Goal: Information Seeking & Learning: Check status

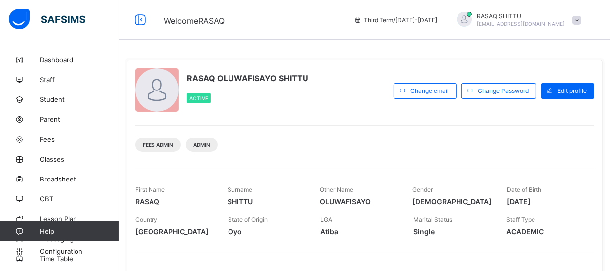
drag, startPoint x: 172, startPoint y: 52, endPoint x: 167, endPoint y: 56, distance: 7.1
click at [167, 56] on div "RASAQ OLUWAFISAYO SHITTU Active Change email Change Password Edit profile Fees …" at bounding box center [364, 273] width 491 height 547
click at [63, 178] on span "Broadsheet" at bounding box center [79, 179] width 79 height 8
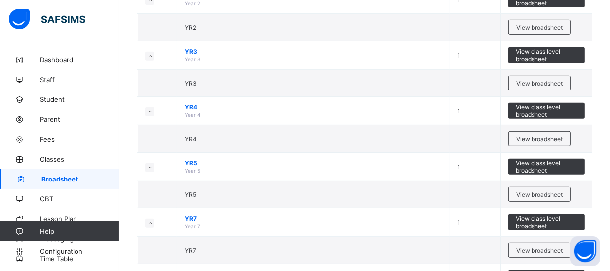
scroll to position [415, 0]
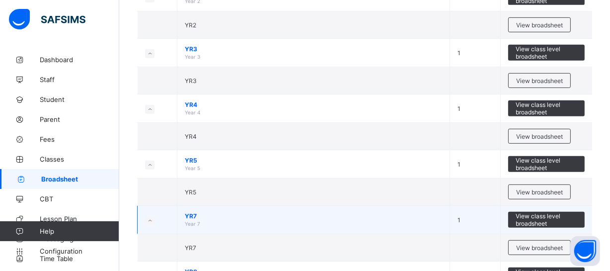
click at [247, 220] on td "YR7 Year 7" at bounding box center [313, 220] width 273 height 28
click at [456, 216] on td "1" at bounding box center [475, 220] width 51 height 28
drag, startPoint x: 491, startPoint y: 215, endPoint x: 516, endPoint y: 215, distance: 24.8
click at [516, 215] on tr "YR7 Year 7 1 View class level broadsheet" at bounding box center [365, 220] width 455 height 28
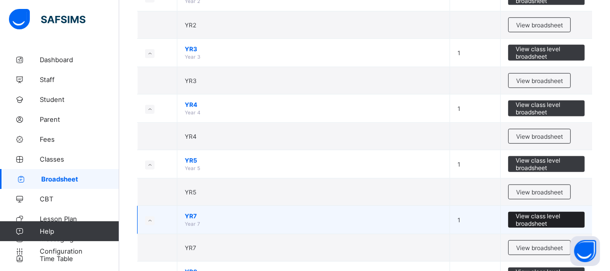
click at [525, 215] on span "View class level broadsheet" at bounding box center [546, 219] width 62 height 15
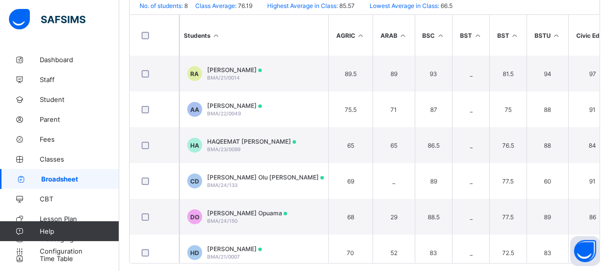
scroll to position [282, 0]
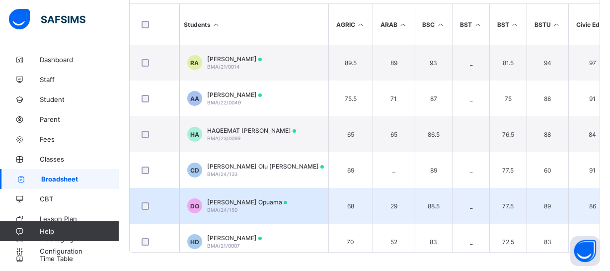
click at [273, 202] on span "David Eguonoroghene Opuama" at bounding box center [247, 201] width 80 height 7
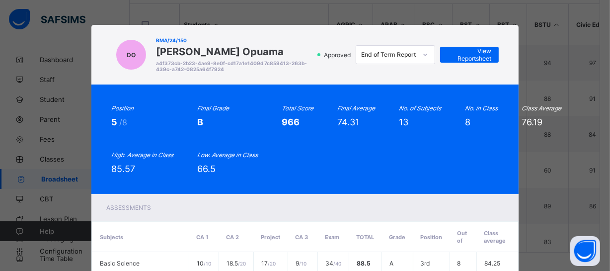
click at [422, 160] on div "Position 5 /8 Final Grade B Total Score 966 Final Average 74.31 No. of Subjects…" at bounding box center [304, 139] width 387 height 70
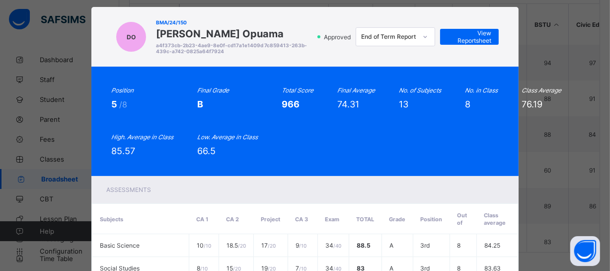
scroll to position [36, 0]
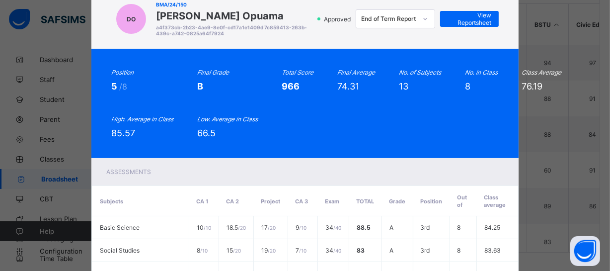
click at [474, 113] on div "Position 5 /8 Final Grade B Total Score 966 Final Average 74.31 No. of Subjects…" at bounding box center [304, 104] width 387 height 70
click at [477, 23] on span "View Reportsheet" at bounding box center [469, 18] width 44 height 15
click at [348, 142] on div "Position 5 /8 Final Grade B Total Score 966 Final Average 74.31 No. of Subjects…" at bounding box center [304, 103] width 427 height 109
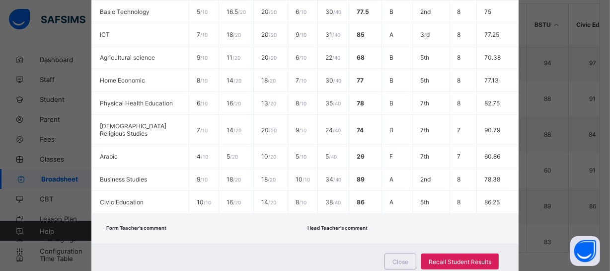
scroll to position [361, 0]
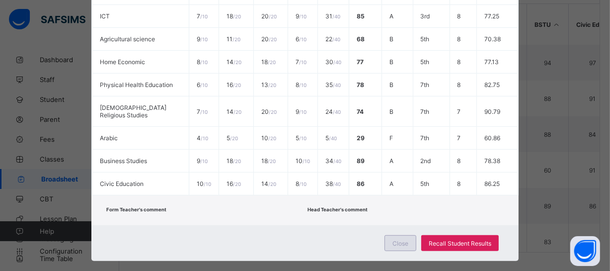
click at [392, 235] on div "Close" at bounding box center [400, 243] width 32 height 16
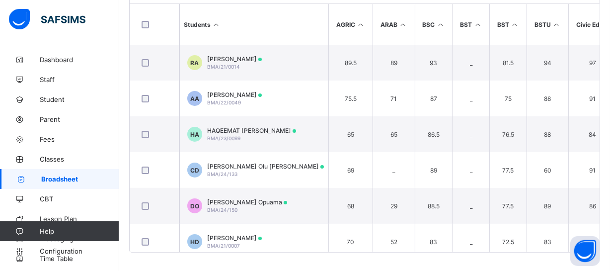
click at [137, 14] on div at bounding box center [154, 24] width 34 height 21
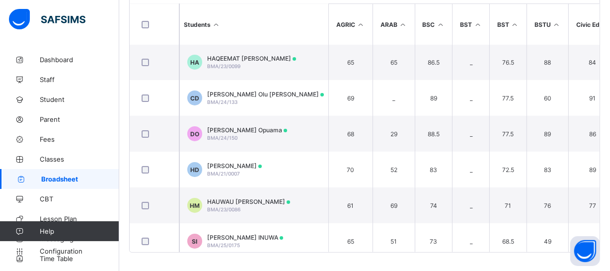
scroll to position [82, 0]
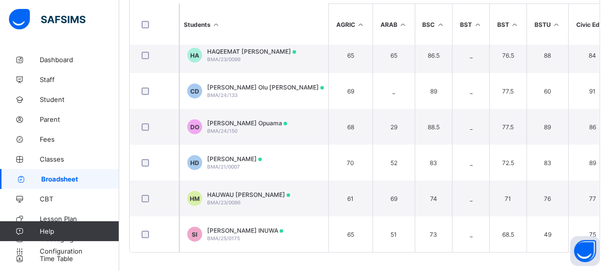
click at [137, 14] on div at bounding box center [154, 24] width 34 height 21
drag, startPoint x: 139, startPoint y: 18, endPoint x: 142, endPoint y: 27, distance: 9.6
click at [139, 18] on div at bounding box center [154, 24] width 34 height 21
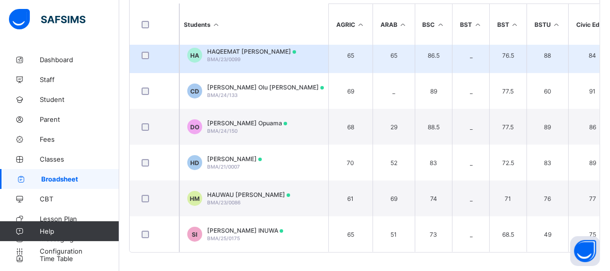
click at [152, 52] on div at bounding box center [154, 55] width 29 height 7
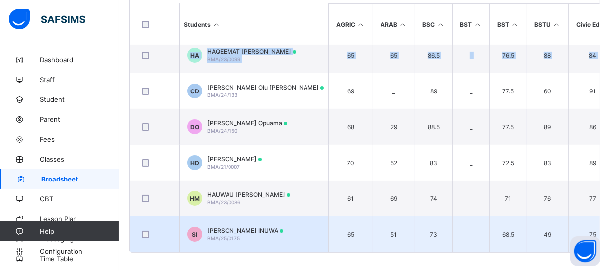
drag, startPoint x: 152, startPoint y: 48, endPoint x: 238, endPoint y: 238, distance: 208.7
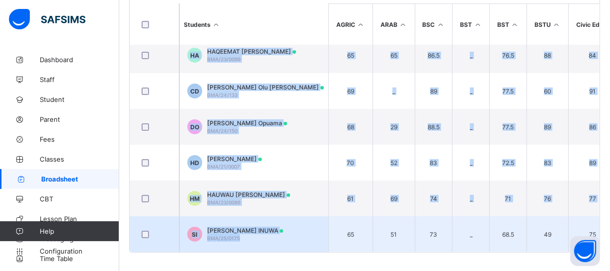
click at [258, 226] on span "SULEIMAN ADAMU INUWA" at bounding box center [245, 229] width 76 height 7
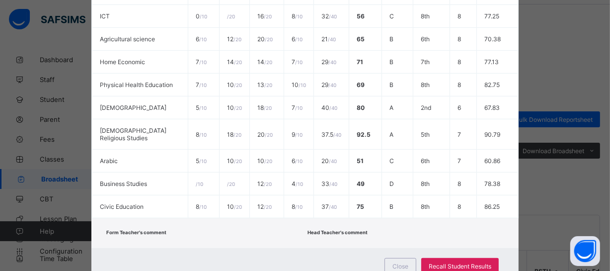
scroll to position [0, 0]
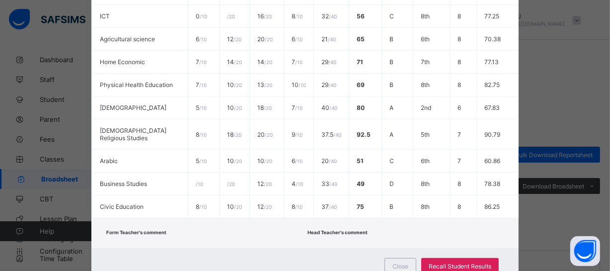
drag, startPoint x: 258, startPoint y: 224, endPoint x: 397, endPoint y: 249, distance: 141.2
drag, startPoint x: 552, startPoint y: 203, endPoint x: 607, endPoint y: 157, distance: 71.6
click at [607, 157] on div "SI BMA/25/0175 SULEIMAN ADAMU INUWA a4f373cb-2b23-4ae9-8e0f-cd17a1e1409d 7c8594…" at bounding box center [305, 135] width 610 height 271
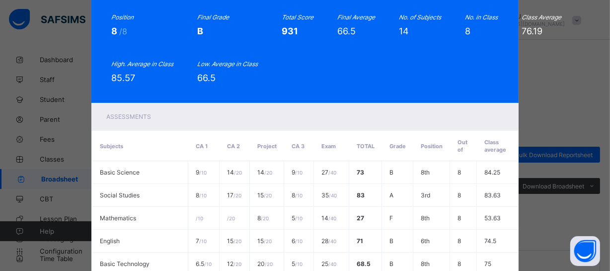
scroll to position [57, 0]
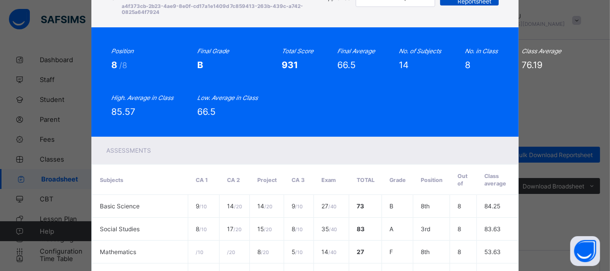
click at [302, 134] on div "Position 8 /8 Final Grade B Total Score 931 Final Average 66.5 No. of Subjects …" at bounding box center [304, 81] width 427 height 109
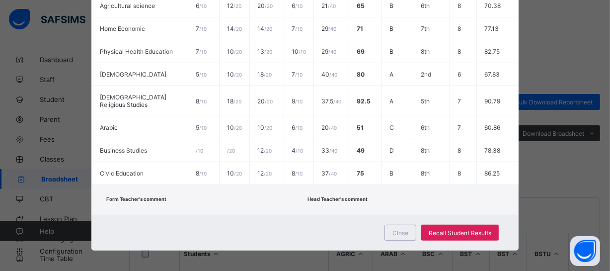
scroll to position [72, 0]
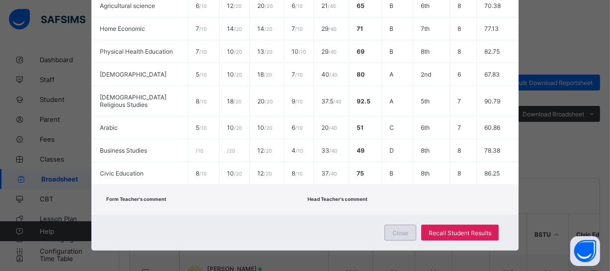
click at [400, 229] on span "Close" at bounding box center [400, 232] width 16 height 7
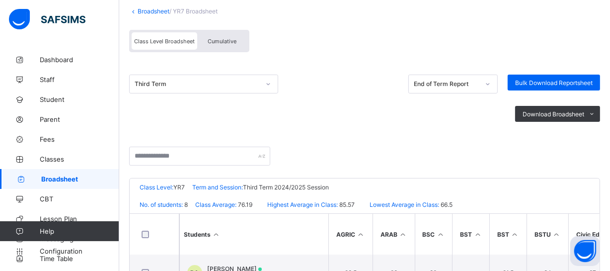
click at [241, 45] on div "Cumulative" at bounding box center [222, 40] width 50 height 17
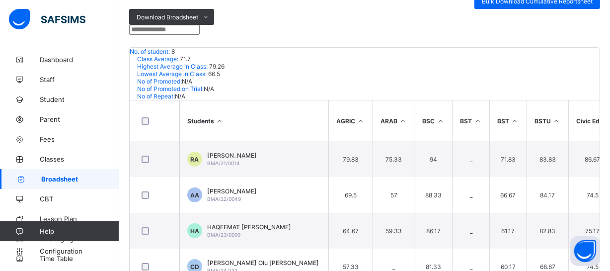
scroll to position [264, 0]
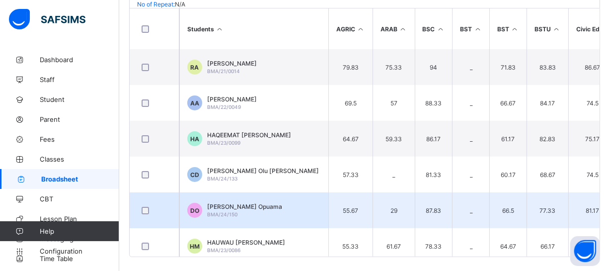
click at [238, 203] on span "David Eguonoroghene Opuama" at bounding box center [244, 206] width 75 height 7
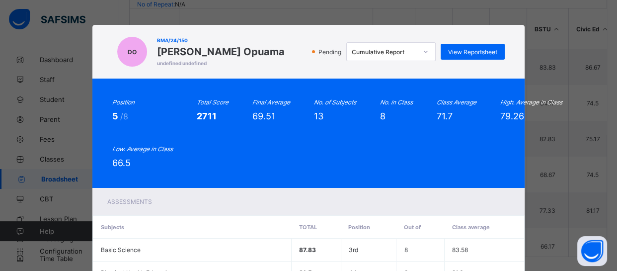
drag, startPoint x: 238, startPoint y: 203, endPoint x: 303, endPoint y: 179, distance: 69.6
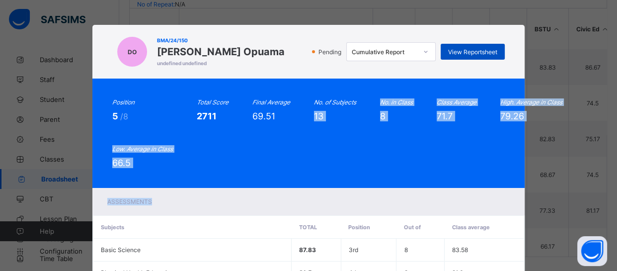
click at [495, 50] on div "View Reportsheet" at bounding box center [472, 52] width 64 height 16
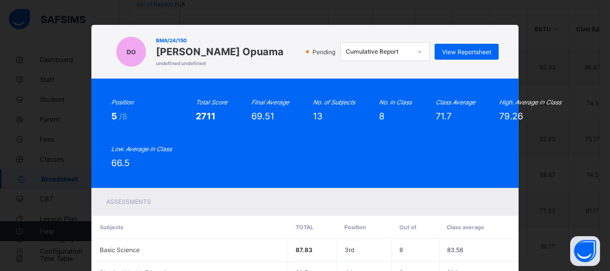
click at [224, 150] on div "Position 5 /8 Total Score 2711 Final Average 69.51 No. of Subjects 13 No. in Cl…" at bounding box center [304, 133] width 387 height 70
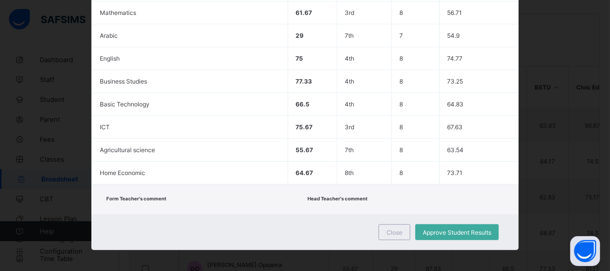
scroll to position [217, 0]
click at [457, 228] on span "Approve Student Results" at bounding box center [457, 231] width 69 height 7
click at [393, 230] on span "Close" at bounding box center [394, 231] width 16 height 7
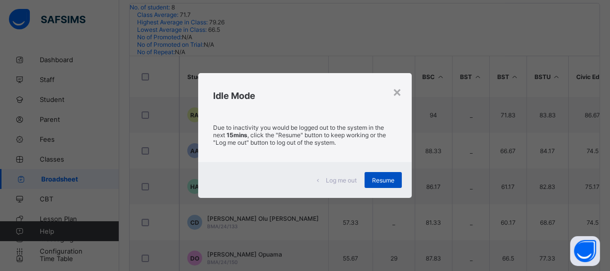
click at [378, 182] on span "Resume" at bounding box center [383, 179] width 22 height 7
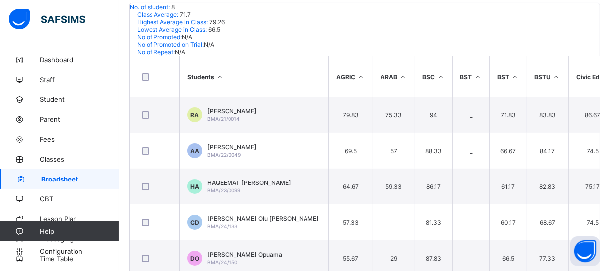
click at [74, 176] on span "Broadsheet" at bounding box center [80, 179] width 78 height 8
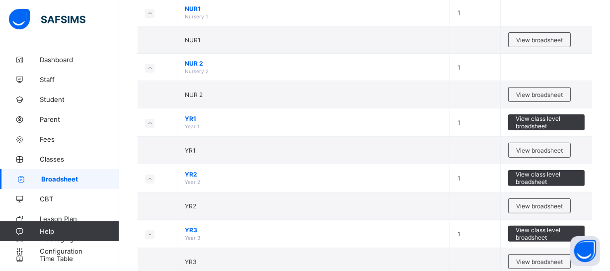
scroll to position [253, 0]
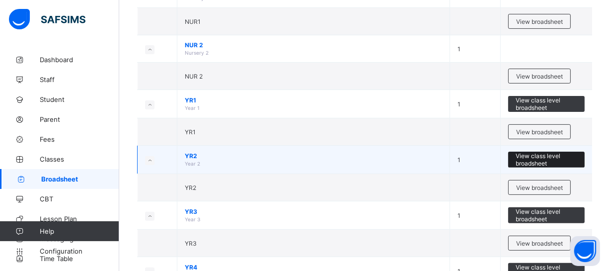
click at [543, 154] on span "View class level broadsheet" at bounding box center [546, 159] width 62 height 15
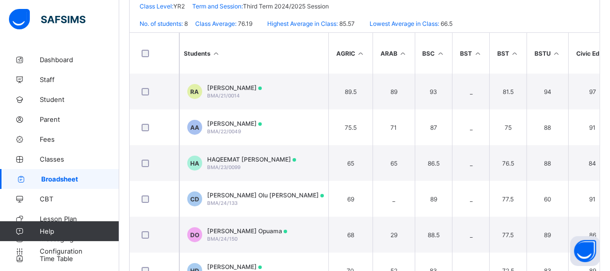
click at [377, 10] on div "Class Level: YR2 Term and Session: Third Term 2024/2025 Session" at bounding box center [365, 6] width 470 height 17
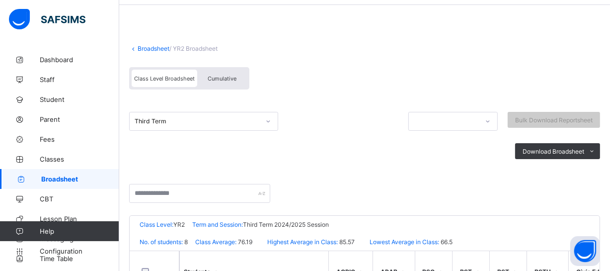
scroll to position [36, 0]
click at [344, 32] on div "Broadsheet / YR2 Broadsheet Class Level Broadsheet Cumulative Third Term Bulk D…" at bounding box center [364, 266] width 491 height 504
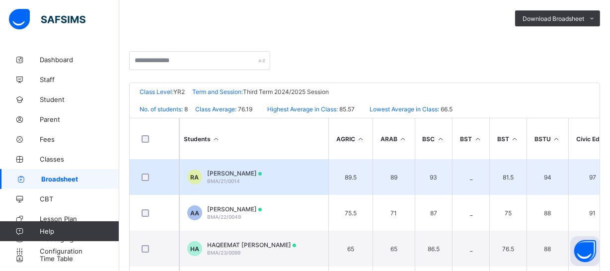
scroll to position [173, 0]
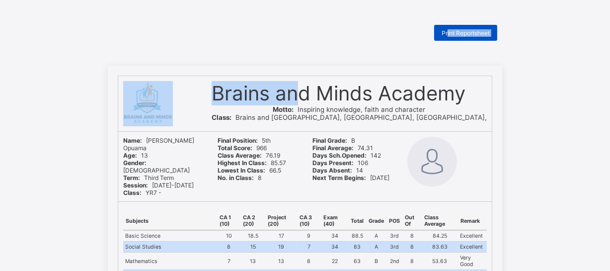
drag, startPoint x: 0, startPoint y: 0, endPoint x: 439, endPoint y: 39, distance: 440.7
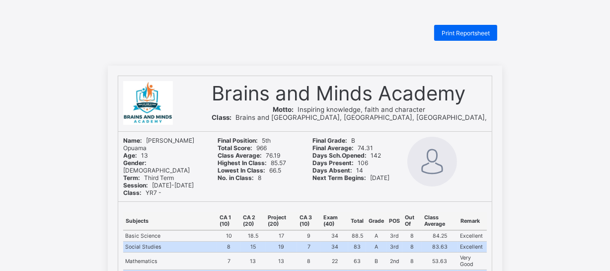
drag, startPoint x: 176, startPoint y: 11, endPoint x: 182, endPoint y: -30, distance: 41.6
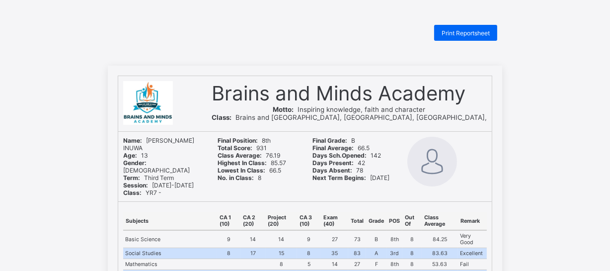
drag, startPoint x: 211, startPoint y: 118, endPoint x: 184, endPoint y: 97, distance: 33.7
click at [184, 97] on div at bounding box center [159, 103] width 73 height 45
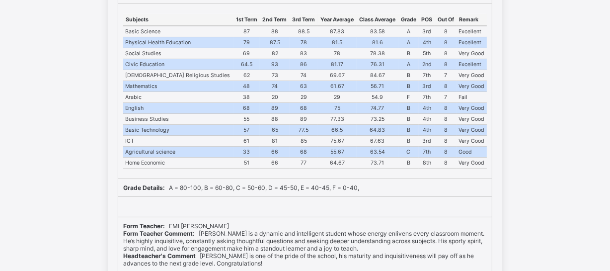
scroll to position [199, 0]
click at [260, 156] on td "66" at bounding box center [275, 161] width 30 height 11
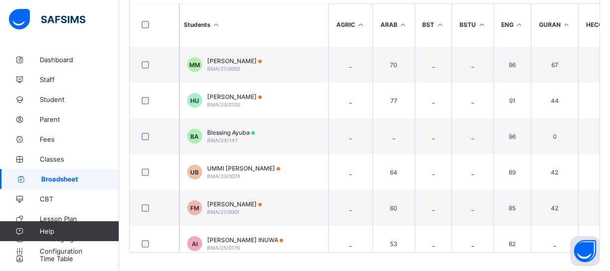
scroll to position [82, 0]
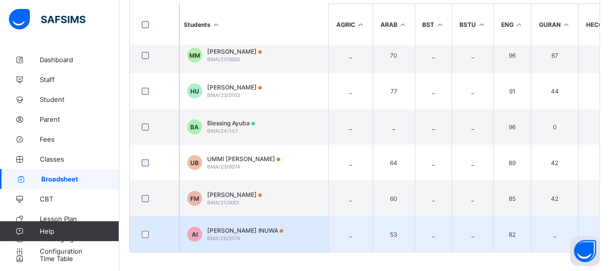
click at [261, 231] on div "AMINATU ADAMU INUWA BMA/25/0176" at bounding box center [245, 233] width 76 height 15
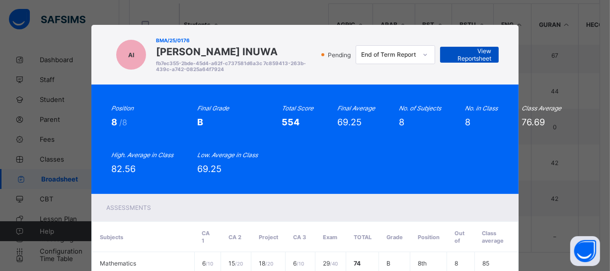
click at [461, 57] on span "View Reportsheet" at bounding box center [469, 54] width 44 height 15
click at [308, 180] on div "Position 8 /8 Final Grade B Total Score 554 Final Average 69.25 No. of Subjects…" at bounding box center [304, 138] width 427 height 109
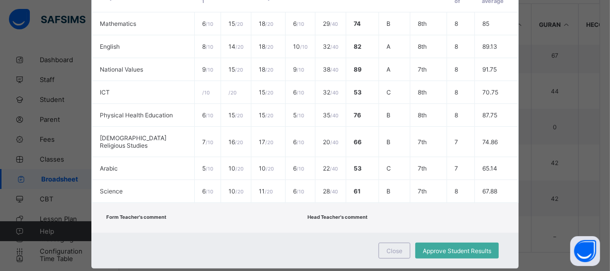
scroll to position [244, 0]
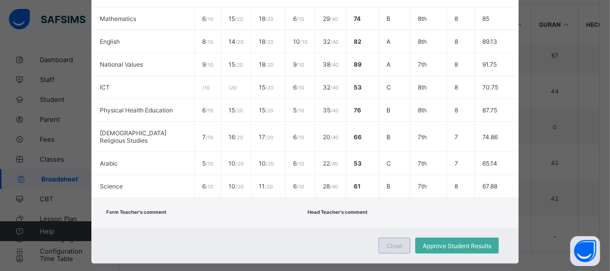
click at [392, 242] on span "Close" at bounding box center [394, 245] width 16 height 7
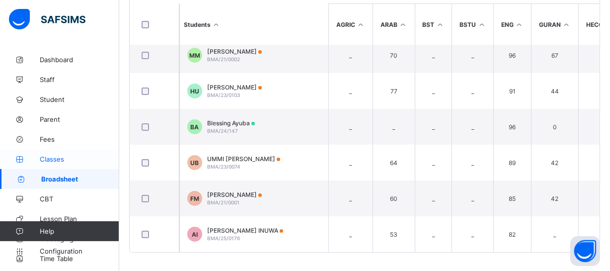
click at [62, 159] on span "Classes" at bounding box center [79, 159] width 79 height 8
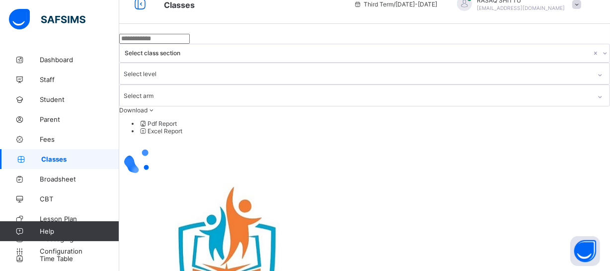
scroll to position [282, 0]
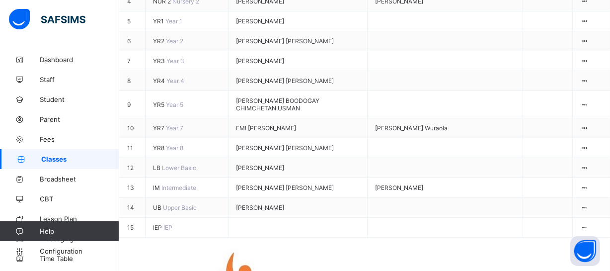
click at [126, 68] on div "Select class section Select level Select arm Download Pdf Report Excel Report S…" at bounding box center [364, 2] width 491 height 469
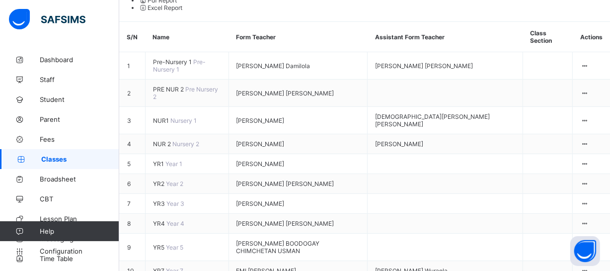
scroll to position [155, 0]
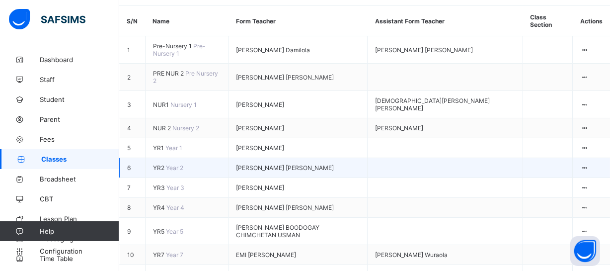
click at [181, 164] on span "Year 2" at bounding box center [174, 167] width 17 height 7
click at [166, 164] on span "YR2" at bounding box center [159, 167] width 13 height 7
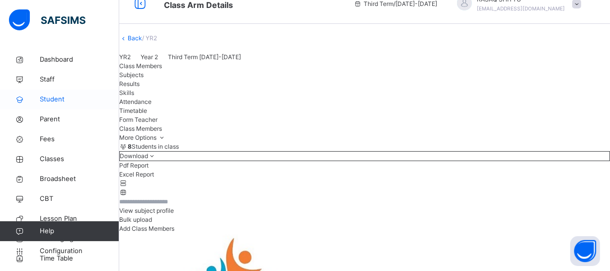
scroll to position [155, 0]
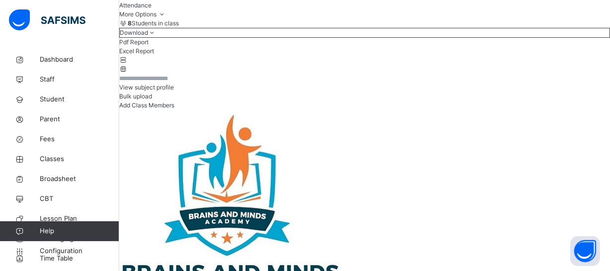
scroll to position [137, 0]
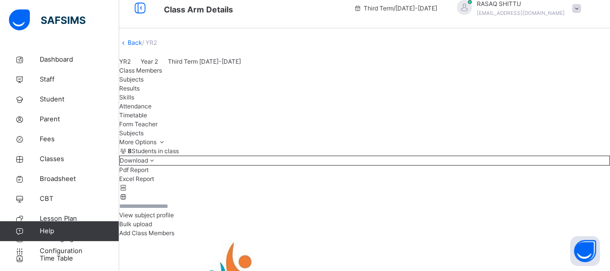
scroll to position [0, 0]
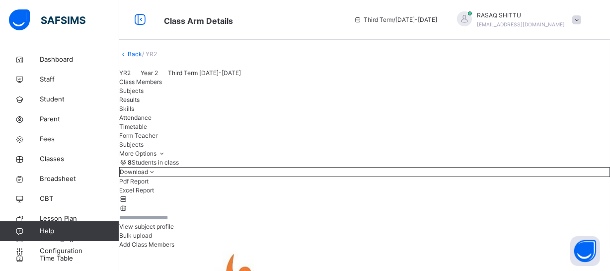
click at [162, 85] on span "Class Members" at bounding box center [140, 81] width 43 height 7
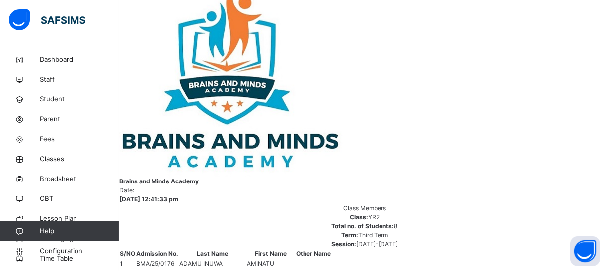
scroll to position [271, 0]
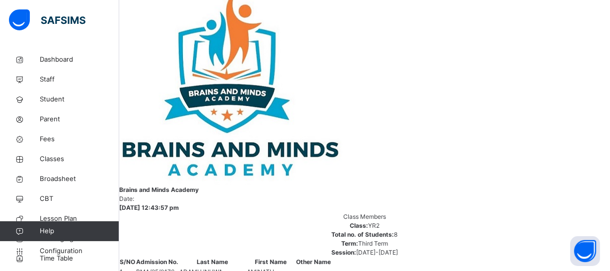
scroll to position [253, 0]
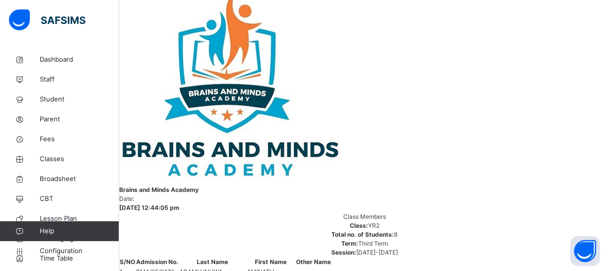
scroll to position [251, 0]
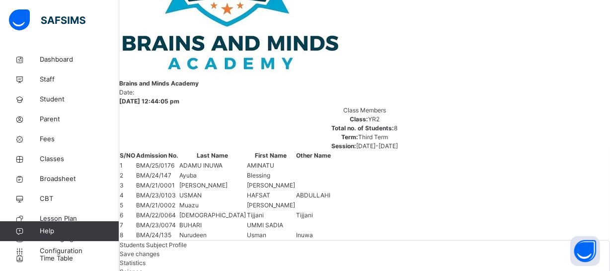
scroll to position [366, 0]
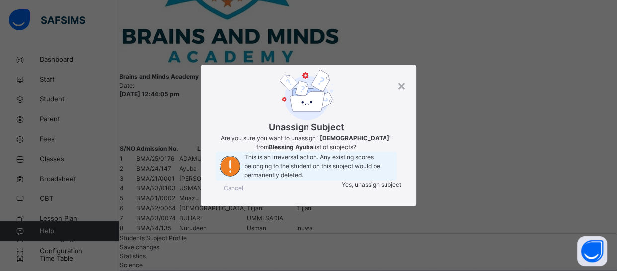
click at [348, 188] on span "Yes, unassign subject" at bounding box center [372, 184] width 60 height 7
click at [352, 188] on span "Yes, unassign subject" at bounding box center [372, 184] width 60 height 7
click at [346, 188] on span "Yes, unassign subject" at bounding box center [372, 184] width 60 height 7
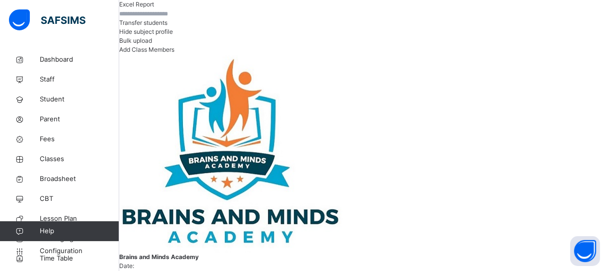
scroll to position [185, 0]
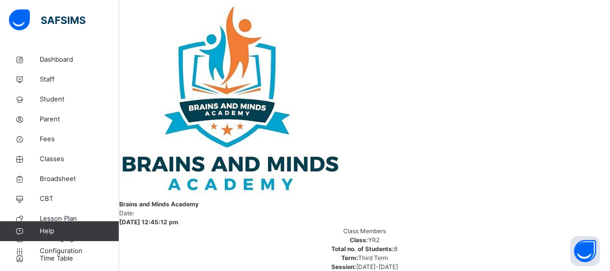
scroll to position [239, 0]
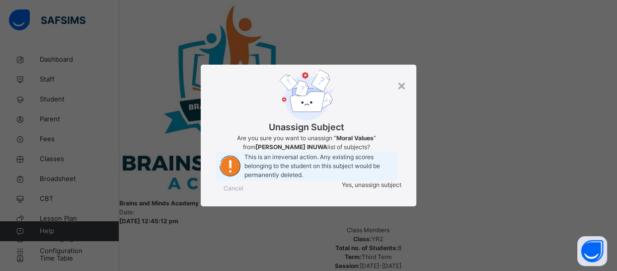
click at [350, 188] on span "Yes, unassign subject" at bounding box center [372, 184] width 60 height 7
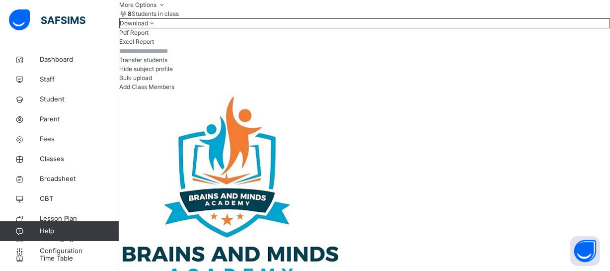
scroll to position [149, 0]
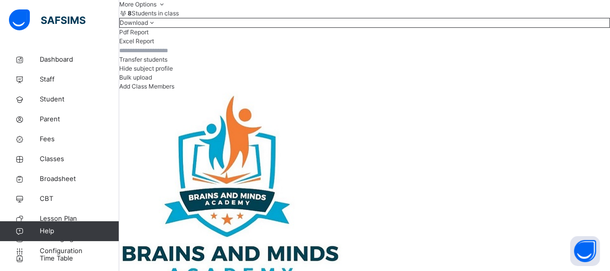
click at [56, 175] on span "Broadsheet" at bounding box center [79, 179] width 79 height 10
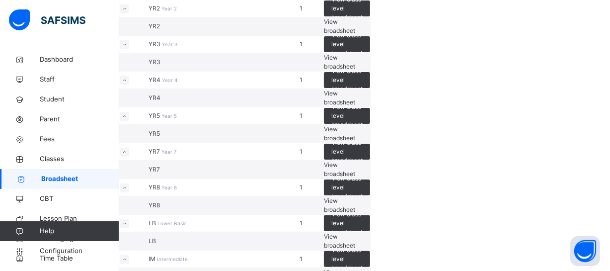
scroll to position [253, 0]
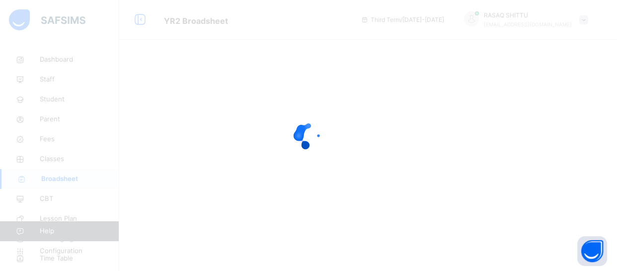
click at [136, 48] on div at bounding box center [308, 135] width 617 height 271
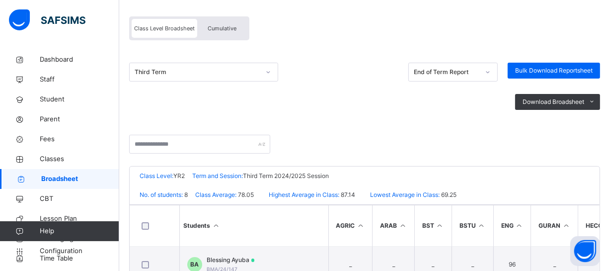
scroll to position [90, 0]
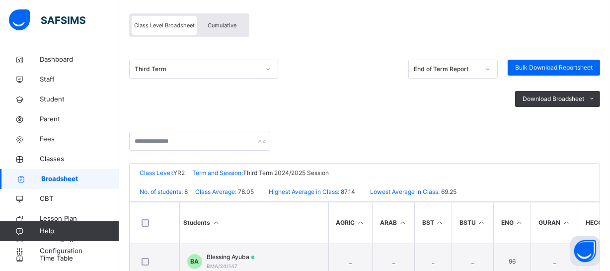
click at [218, 32] on div "Cumulative" at bounding box center [222, 25] width 50 height 19
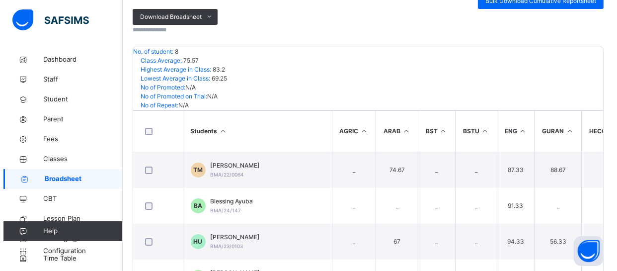
scroll to position [199, 0]
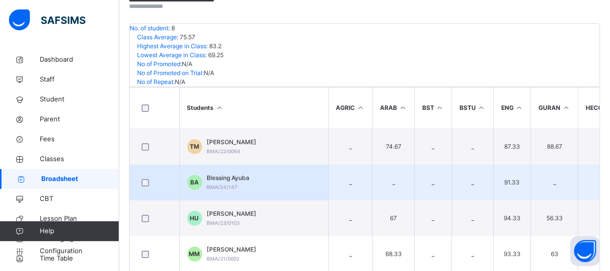
click at [219, 173] on div "Blessing Ayuba BMA/24/147" at bounding box center [228, 182] width 43 height 18
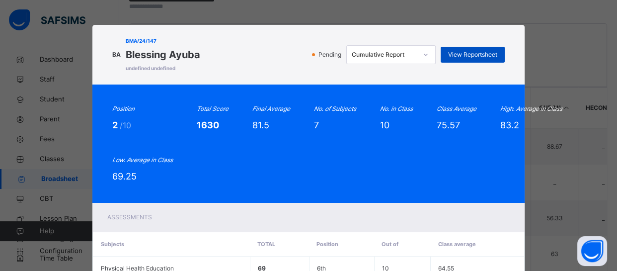
click at [473, 55] on span "View Reportsheet" at bounding box center [472, 54] width 49 height 9
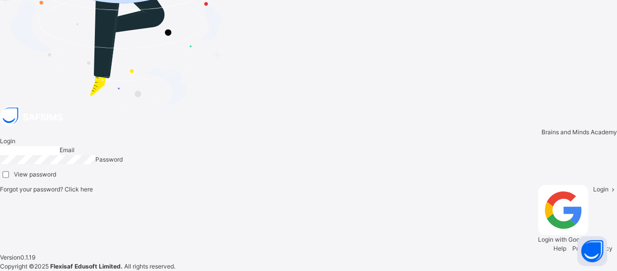
type input "**********"
